Goal: Task Accomplishment & Management: Complete application form

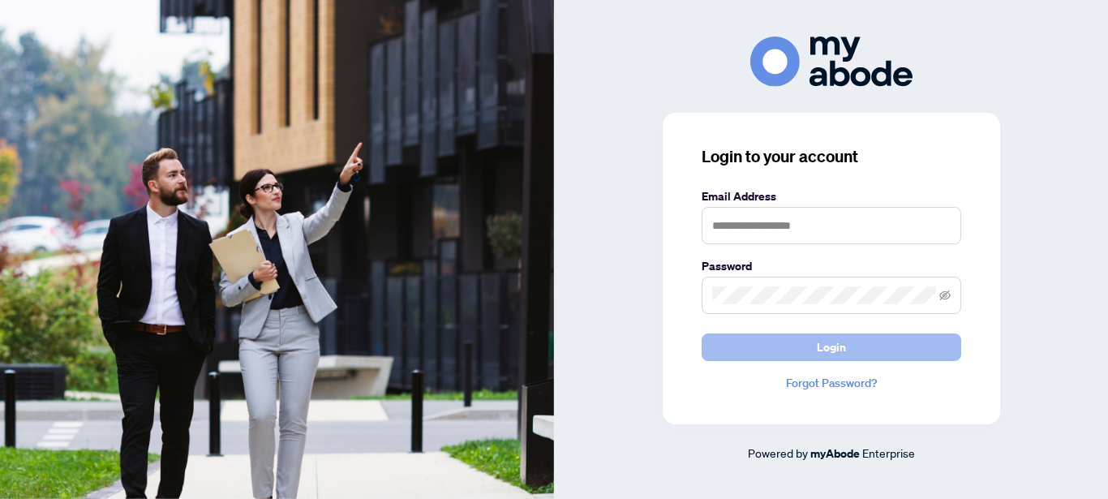
click at [819, 343] on span "Login" at bounding box center [831, 347] width 29 height 26
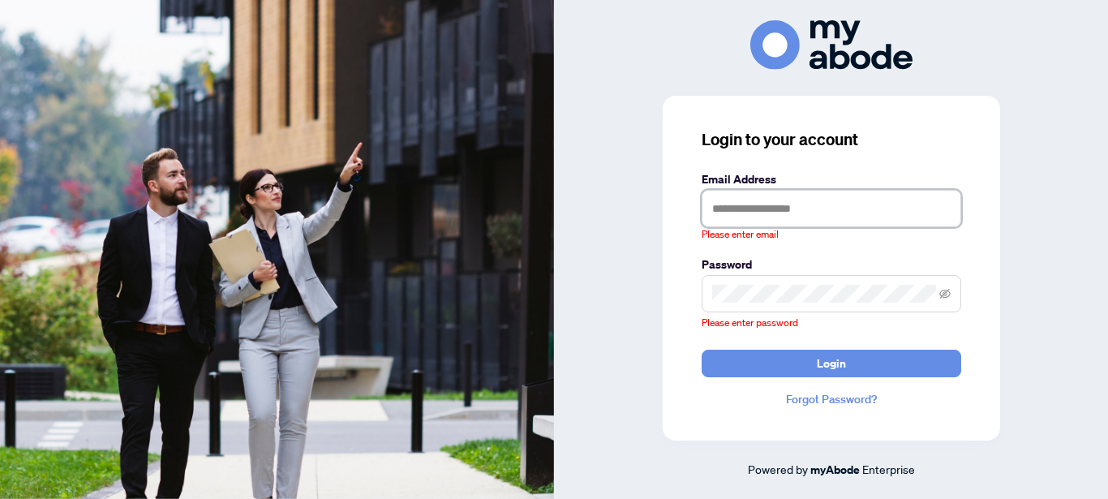
click at [819, 201] on input "text" at bounding box center [832, 208] width 260 height 37
type input "**********"
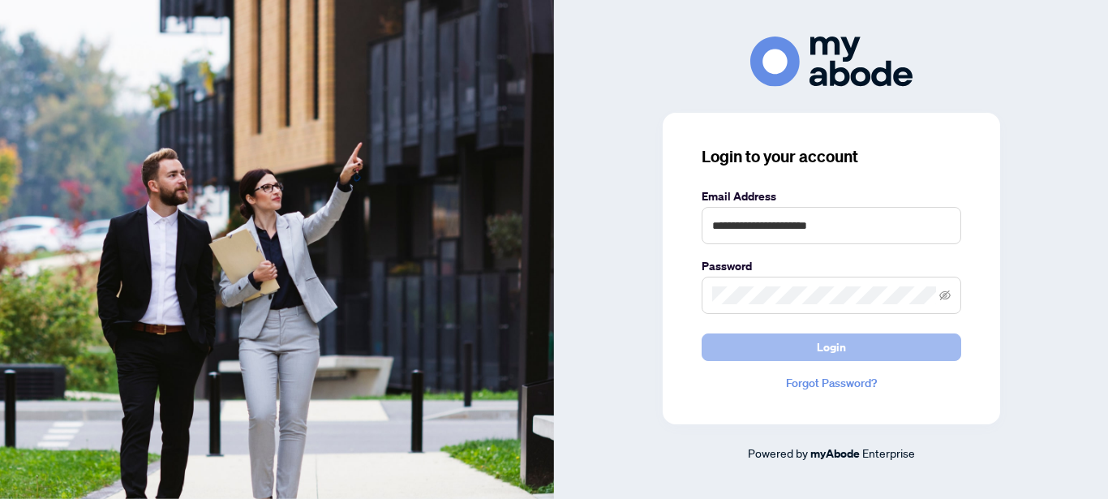
click at [835, 346] on span "Login" at bounding box center [831, 347] width 29 height 26
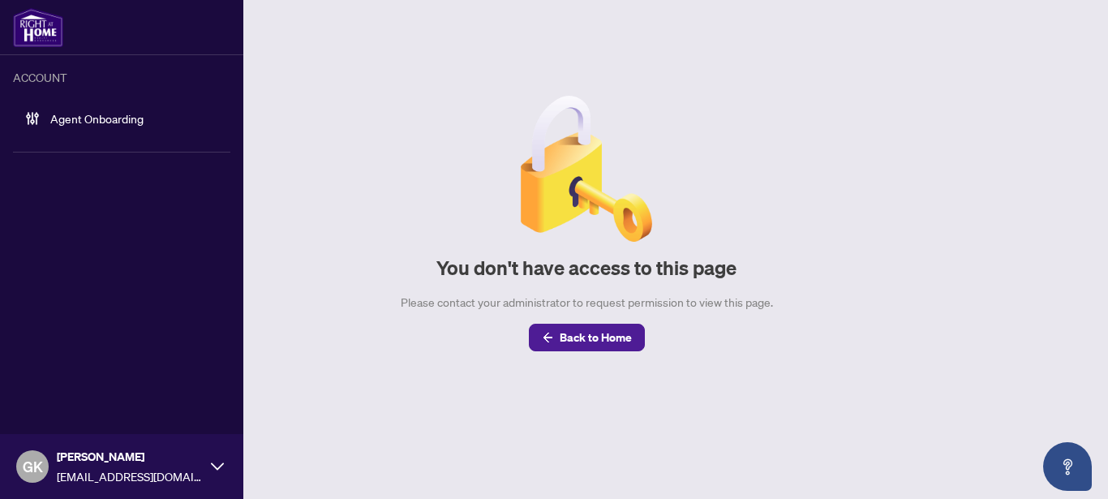
click at [70, 118] on link "Agent Onboarding" at bounding box center [96, 118] width 93 height 15
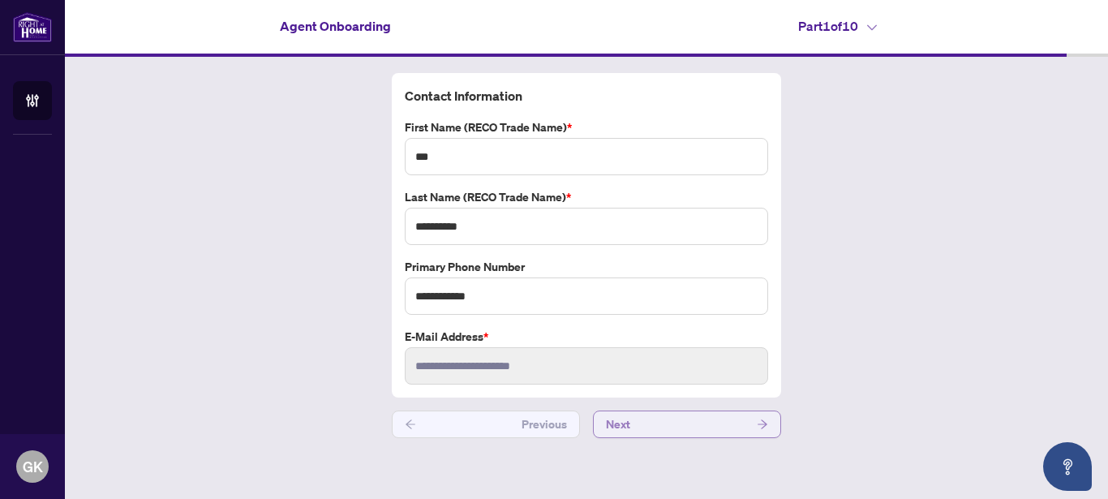
click at [763, 421] on icon "arrow-right" at bounding box center [762, 424] width 11 height 11
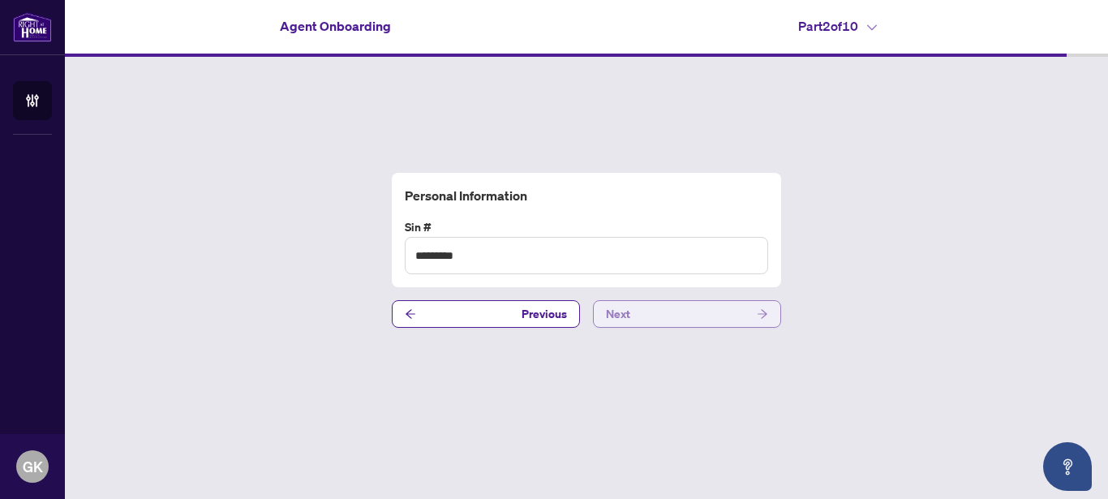
click at [763, 421] on div "Personal Information Sin # ********* Previous Next" at bounding box center [586, 250] width 1043 height 387
drag, startPoint x: 767, startPoint y: 325, endPoint x: 766, endPoint y: 307, distance: 17.1
click at [766, 307] on div "Personal Information Sin # ********* Previous Next" at bounding box center [586, 250] width 1043 height 387
click at [766, 307] on span "button" at bounding box center [762, 314] width 11 height 26
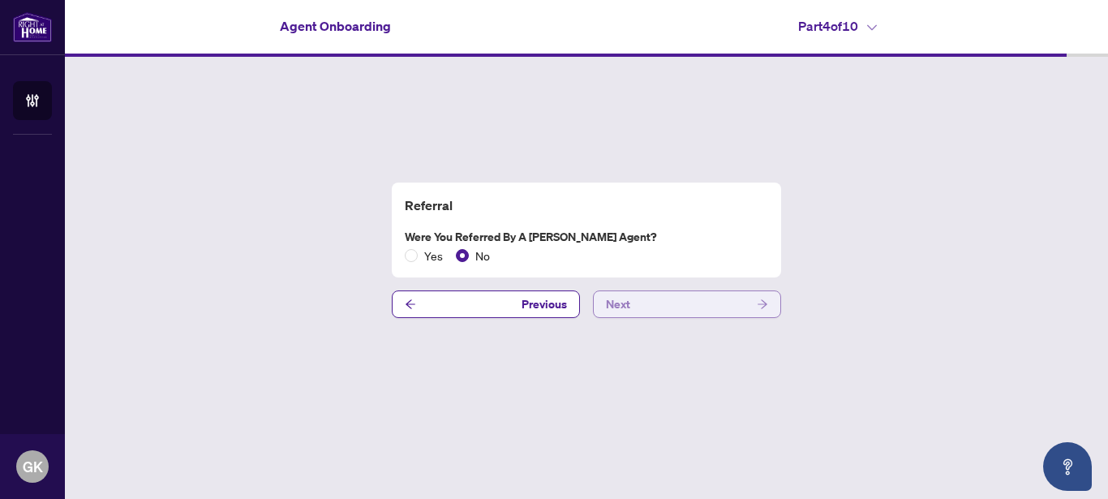
click at [766, 307] on icon "arrow-right" at bounding box center [762, 304] width 11 height 11
click at [767, 307] on icon "arrow-right" at bounding box center [762, 304] width 11 height 11
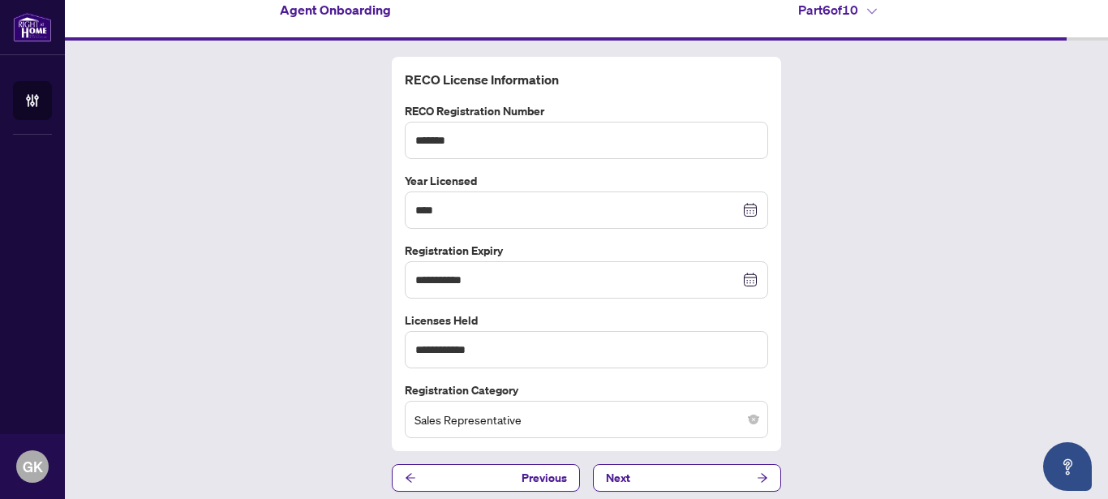
scroll to position [25, 0]
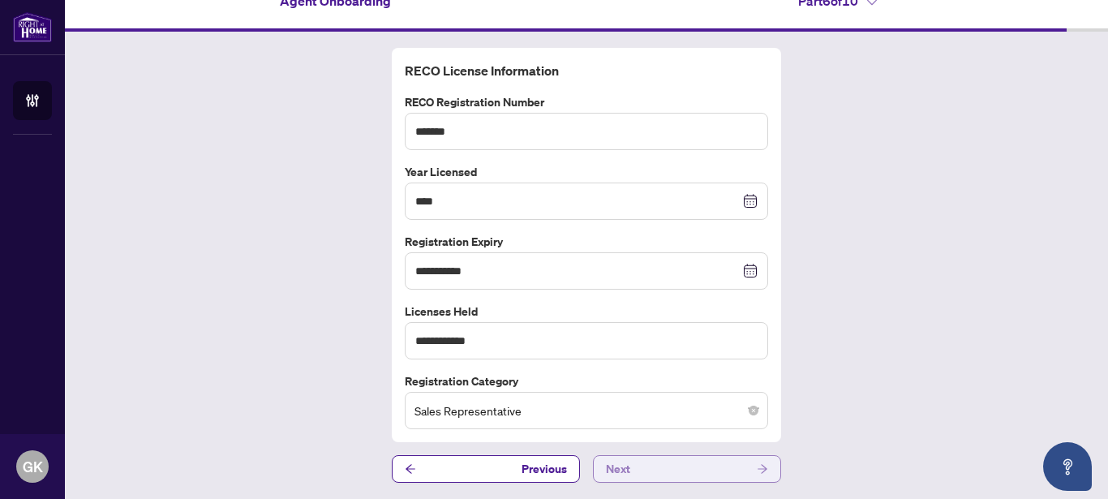
click at [758, 466] on icon "arrow-right" at bounding box center [763, 468] width 10 height 9
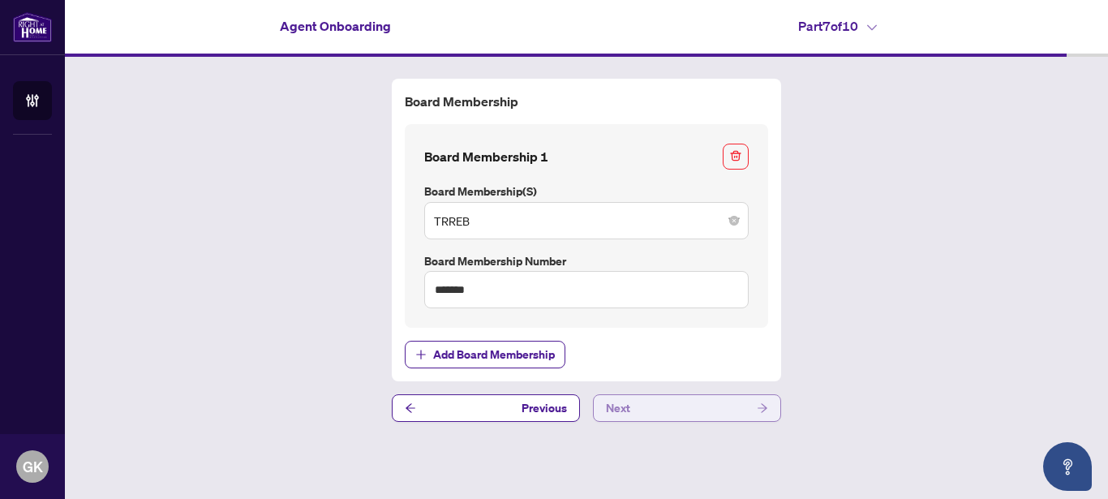
click at [671, 407] on button "Next" at bounding box center [687, 408] width 188 height 28
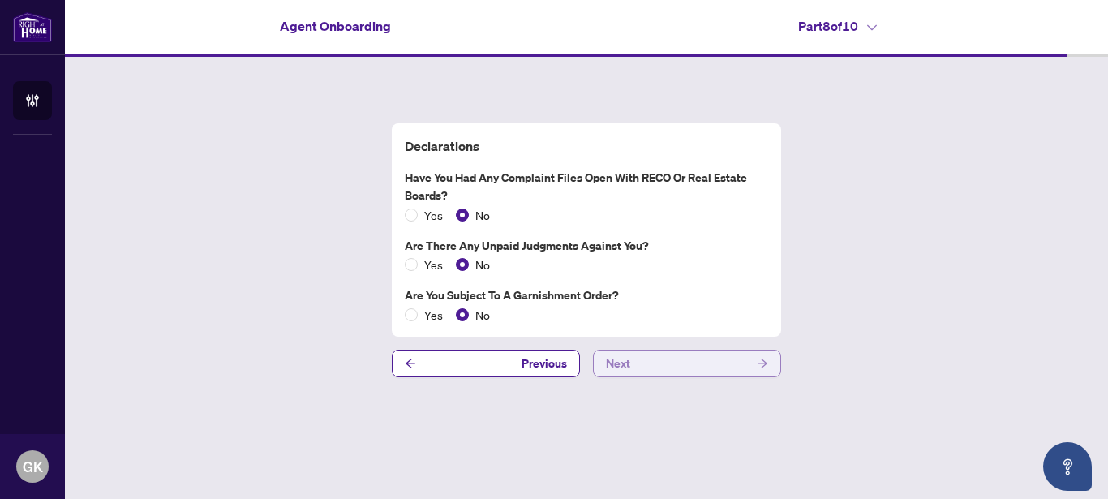
click at [692, 369] on button "Next" at bounding box center [687, 364] width 188 height 28
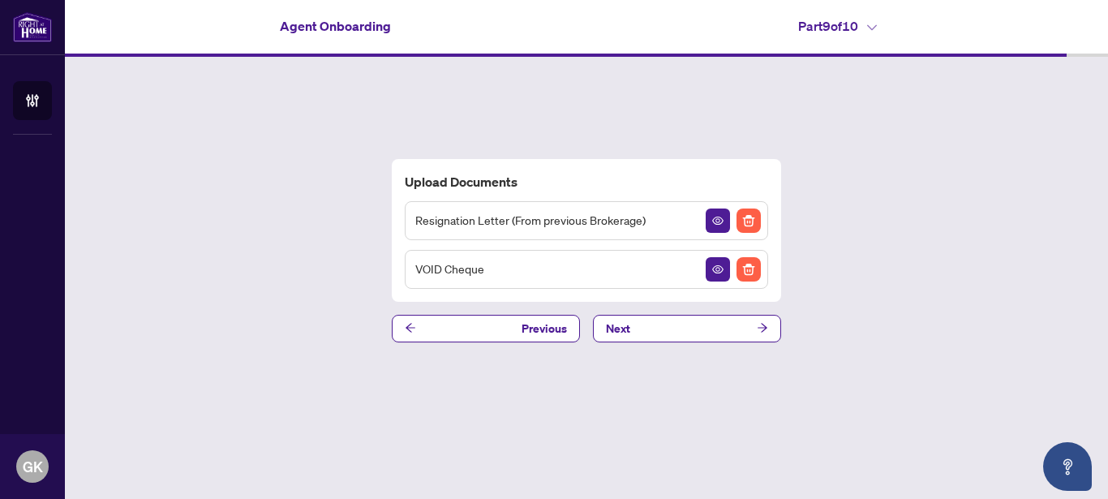
click at [731, 361] on div "Upload Documents Resignation Letter (From previous Brokerage) VOID Cheque Previ…" at bounding box center [586, 250] width 1043 height 387
click at [683, 217] on div "Resignation Letter (From previous Brokerage)" at bounding box center [586, 220] width 363 height 39
click at [720, 217] on icon "View Document" at bounding box center [717, 221] width 11 height 8
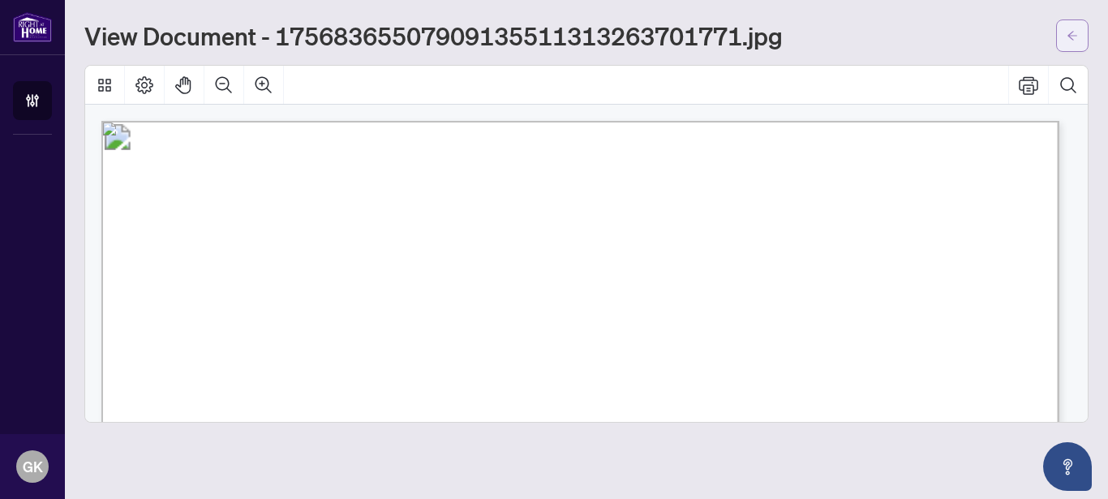
click at [1070, 36] on icon "arrow-left" at bounding box center [1072, 35] width 11 height 11
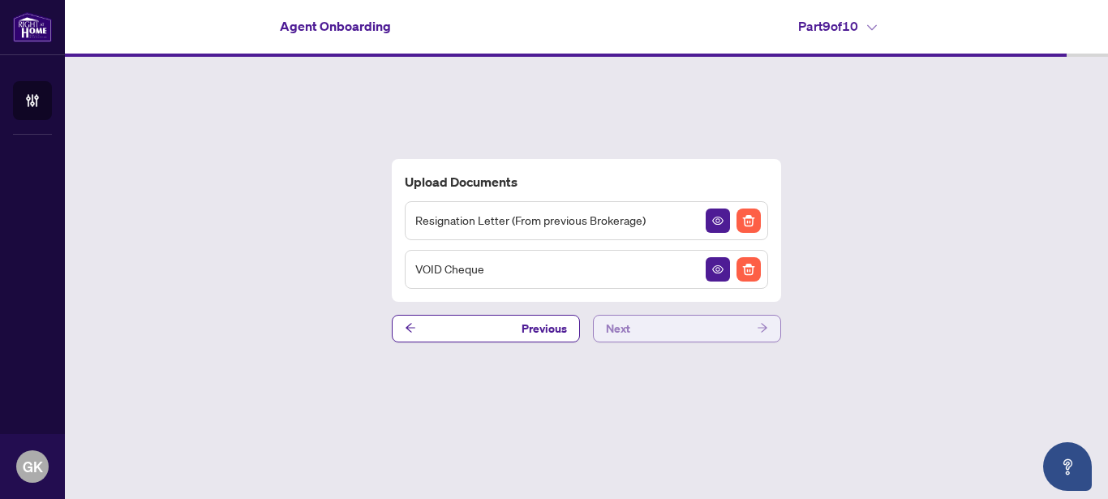
click at [765, 330] on icon "arrow-right" at bounding box center [763, 328] width 10 height 9
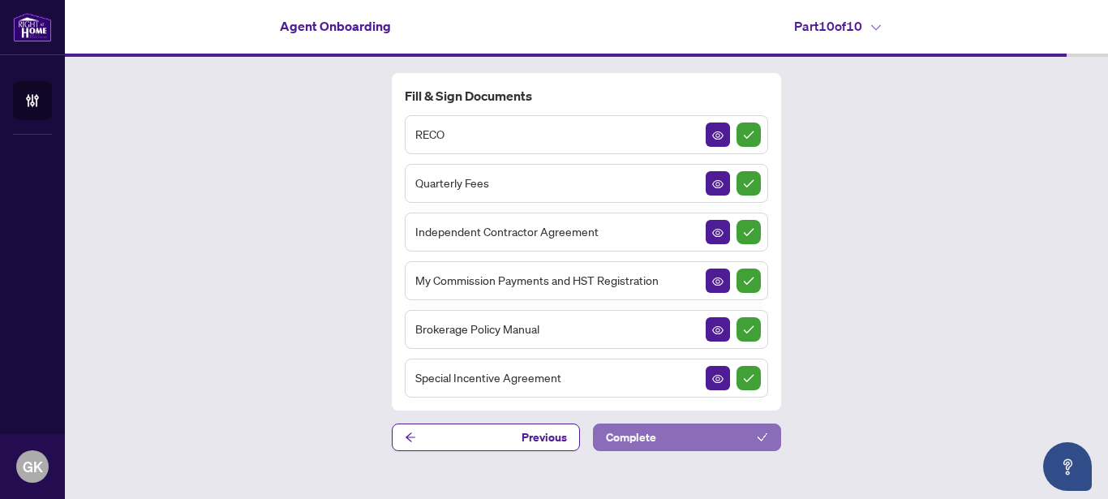
click at [763, 434] on icon "check" at bounding box center [762, 437] width 11 height 11
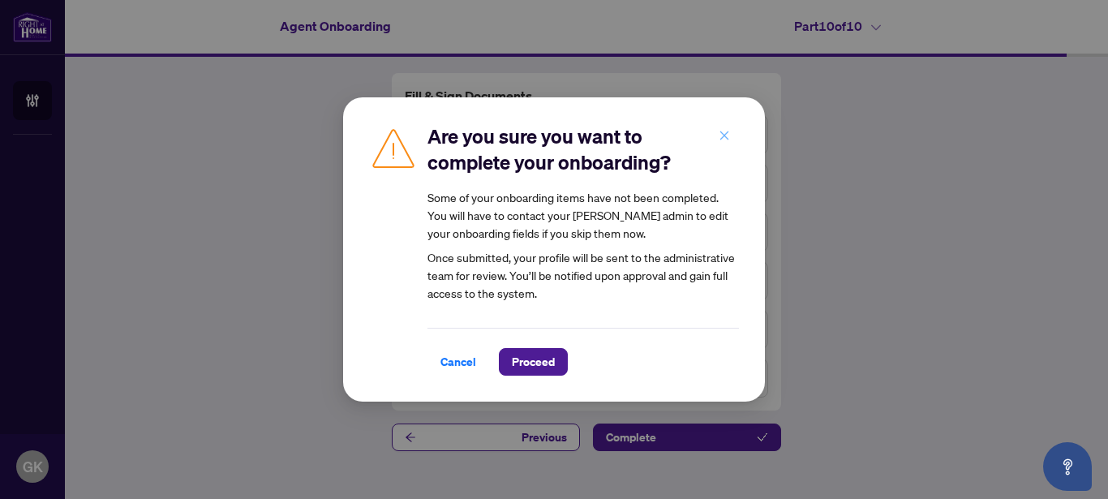
click at [723, 140] on icon "close" at bounding box center [724, 135] width 11 height 11
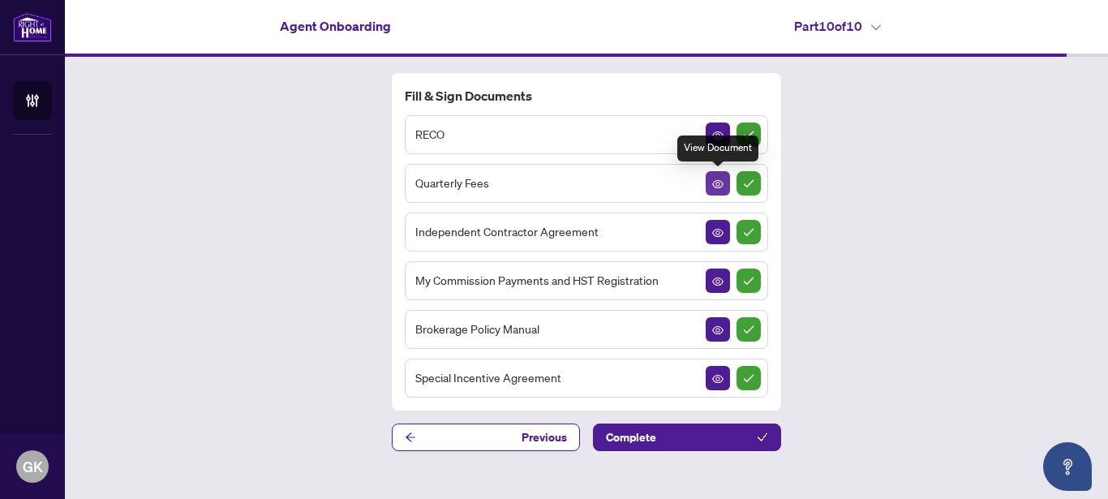
click at [715, 183] on icon "View Document" at bounding box center [717, 183] width 11 height 11
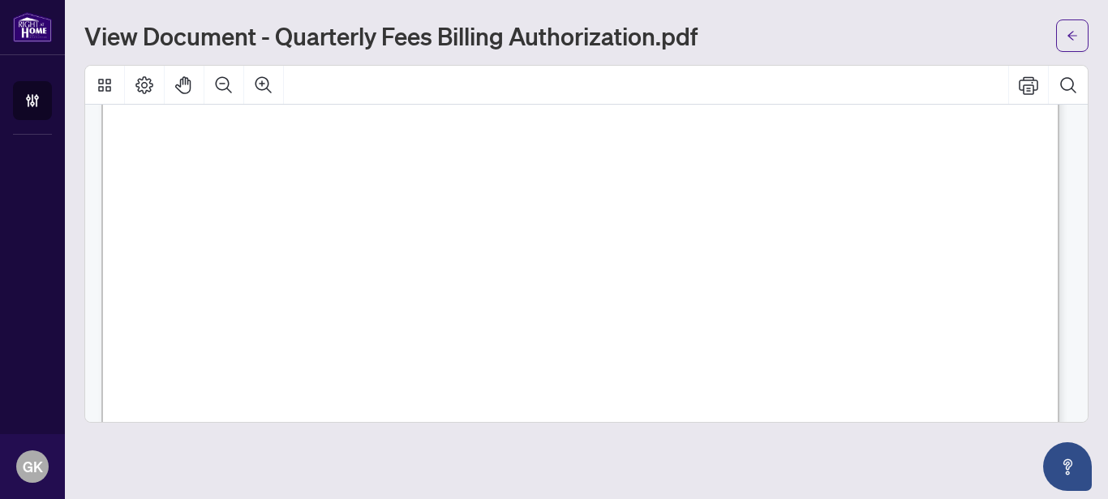
scroll to position [926, 0]
click at [1078, 38] on button "button" at bounding box center [1072, 35] width 32 height 32
